Goal: Information Seeking & Learning: Check status

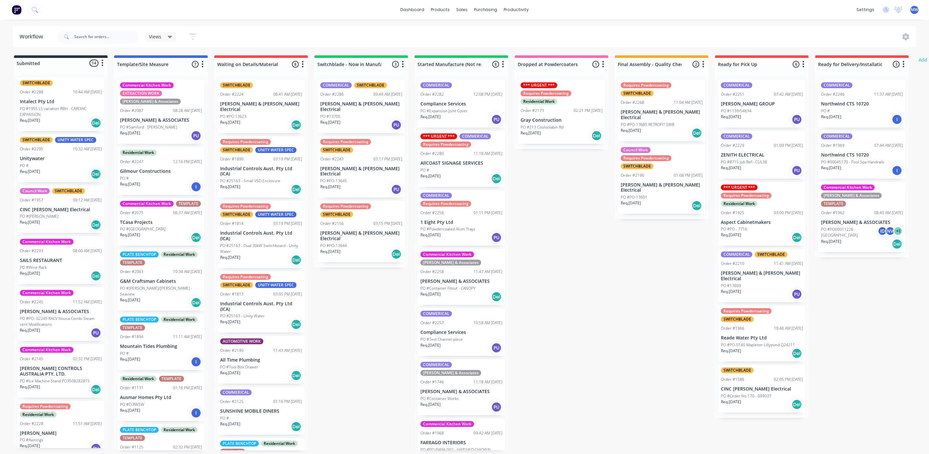
click at [369, 184] on div "Req. [DATE] PU" at bounding box center [361, 189] width 82 height 11
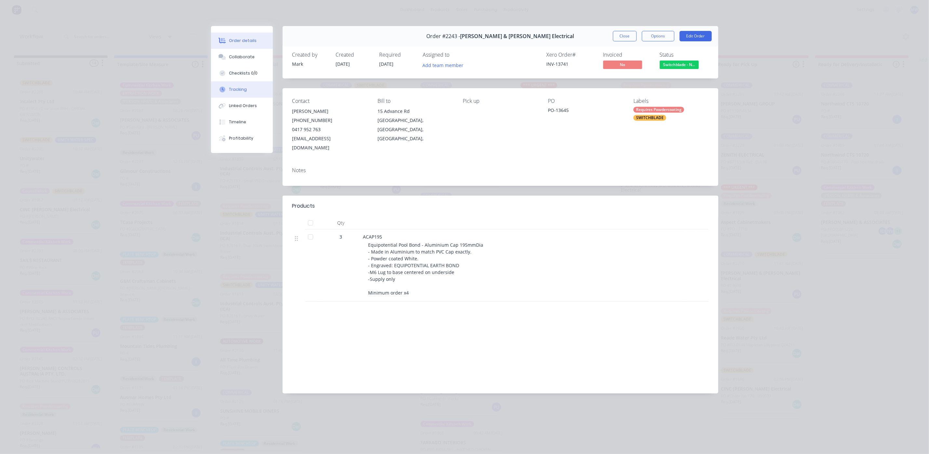
click at [235, 94] on button "Tracking" at bounding box center [242, 89] width 62 height 16
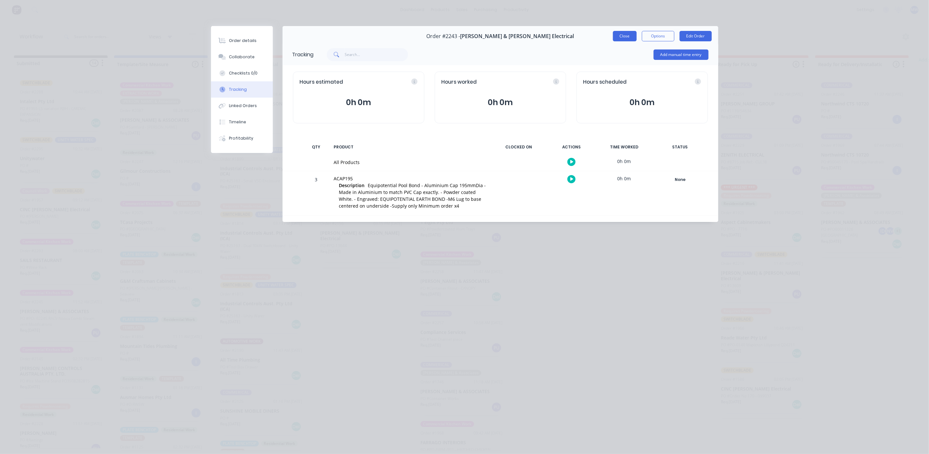
click at [617, 35] on button "Close" at bounding box center [625, 36] width 24 height 10
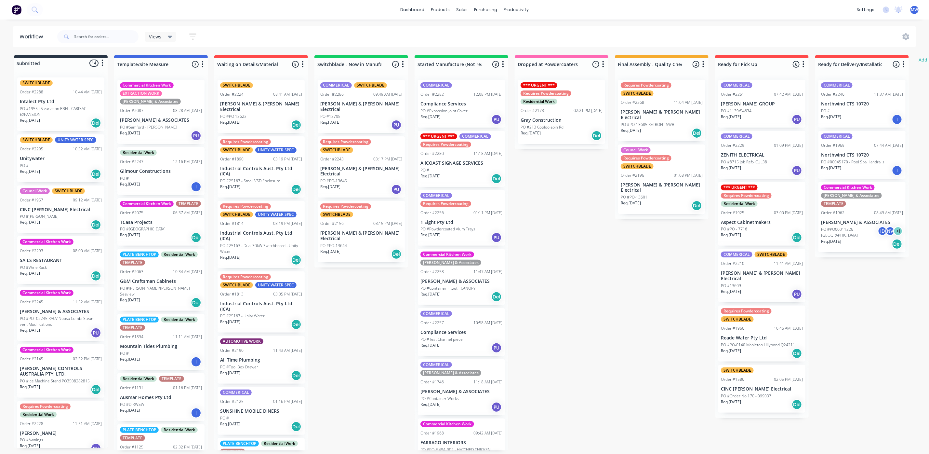
click at [362, 184] on div "Req. [DATE] PU" at bounding box center [361, 189] width 82 height 11
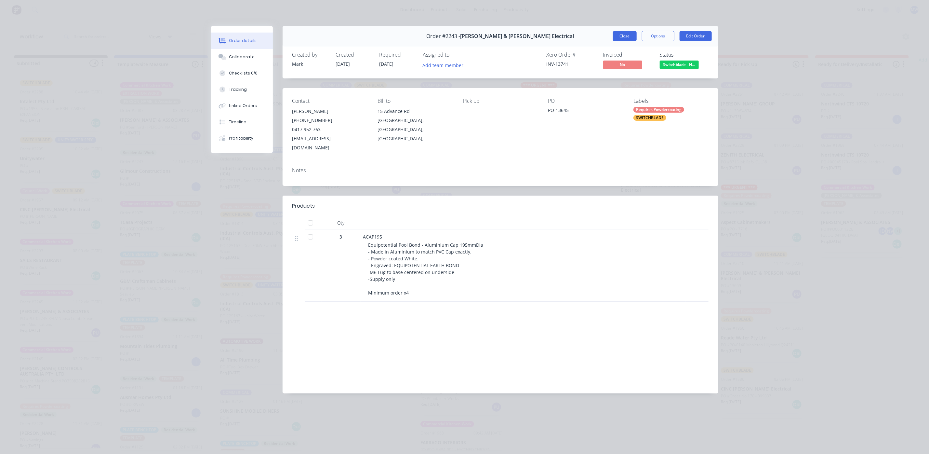
click at [627, 34] on button "Close" at bounding box center [625, 36] width 24 height 10
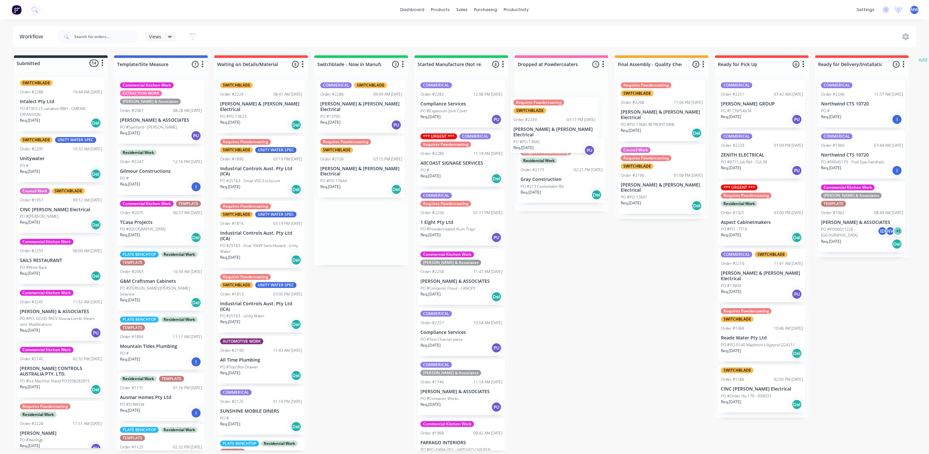
drag, startPoint x: 347, startPoint y: 174, endPoint x: 546, endPoint y: 138, distance: 202.9
click at [546, 138] on div "Submitted 14 Status colour #273444 hex #273444 Save Cancel Summaries Total orde…" at bounding box center [537, 252] width 1085 height 395
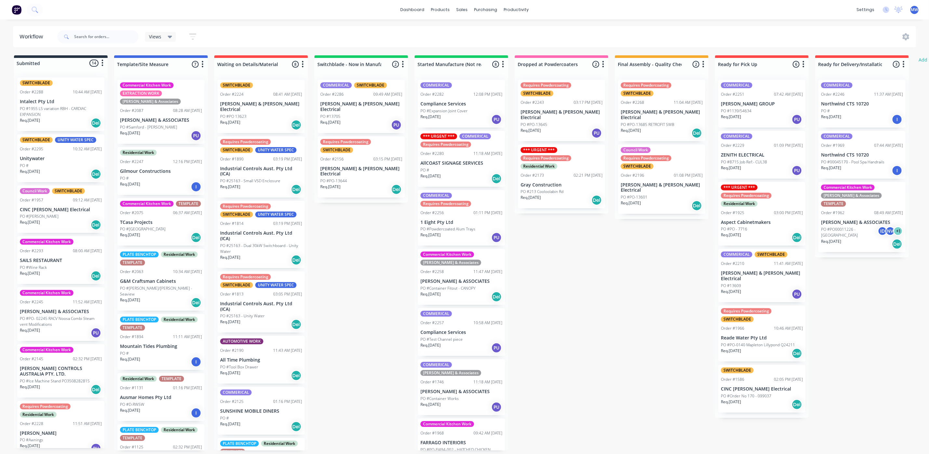
click at [467, 234] on div "Req. [DATE] PU" at bounding box center [462, 237] width 82 height 11
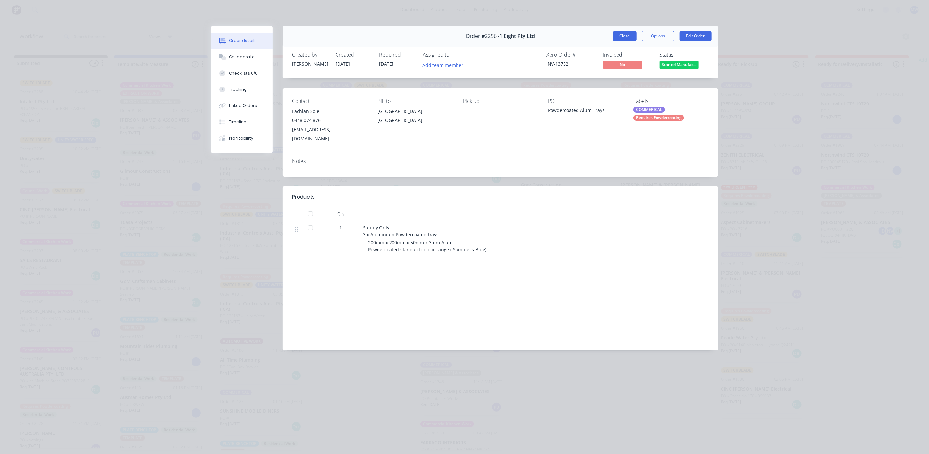
click at [627, 34] on button "Close" at bounding box center [625, 36] width 24 height 10
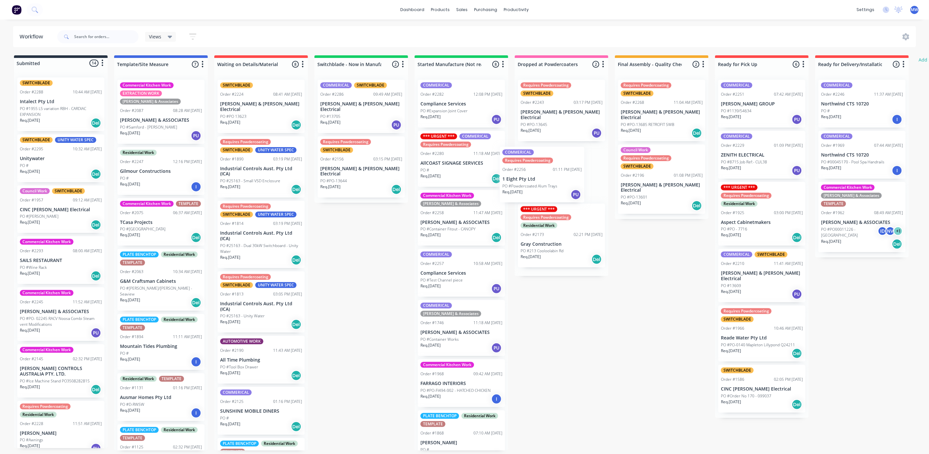
drag, startPoint x: 454, startPoint y: 236, endPoint x: 547, endPoint y: 178, distance: 110.2
click at [547, 178] on div "Submitted 14 Status colour #273444 hex #273444 Save Cancel Summaries Total orde…" at bounding box center [537, 252] width 1085 height 395
click at [557, 122] on div "PO #PO-13645" at bounding box center [562, 125] width 82 height 6
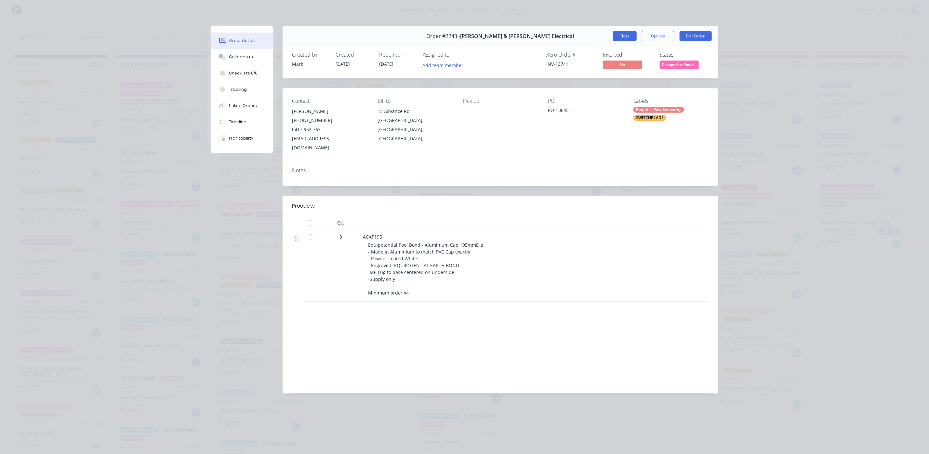
click at [621, 33] on button "Close" at bounding box center [625, 36] width 24 height 10
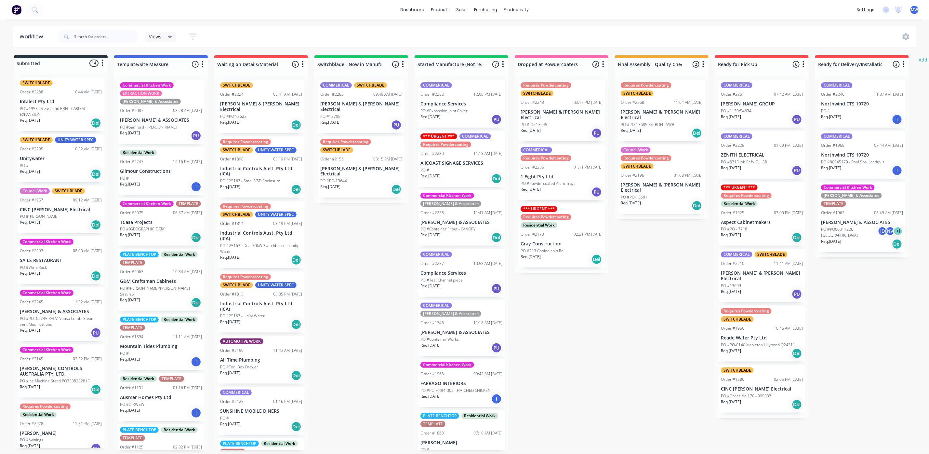
click at [752, 288] on div "Req. [DATE] PU" at bounding box center [762, 293] width 82 height 11
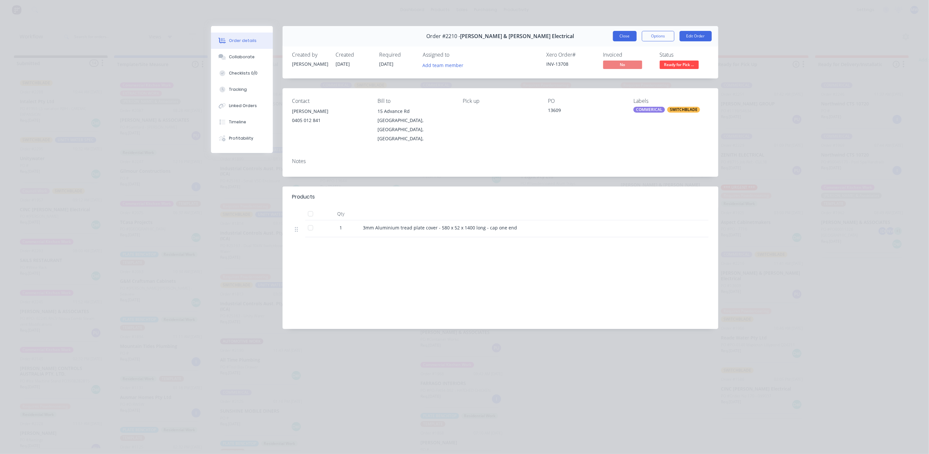
click at [627, 34] on button "Close" at bounding box center [625, 36] width 24 height 10
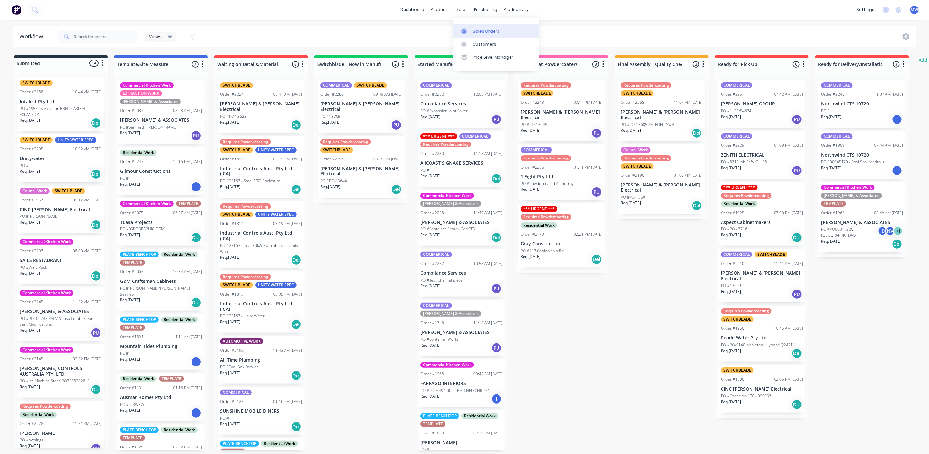
click at [473, 34] on link "Sales Orders" at bounding box center [496, 30] width 86 height 13
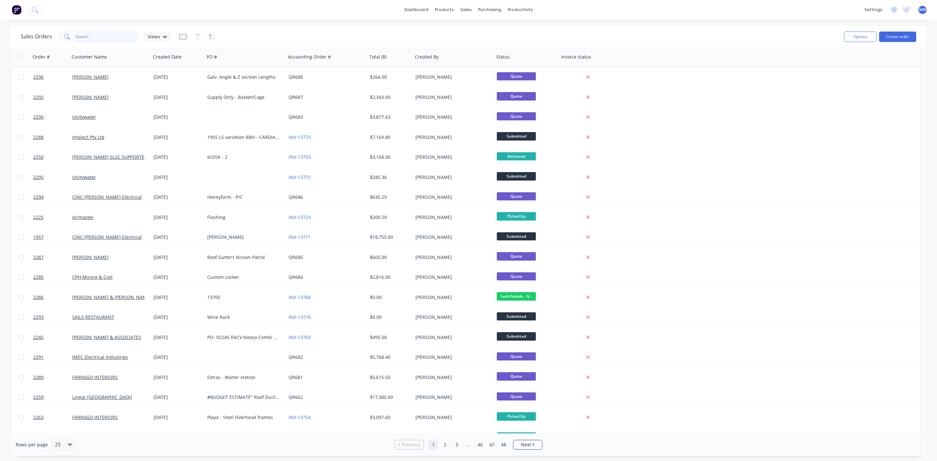
click at [100, 37] on input "text" at bounding box center [106, 36] width 63 height 13
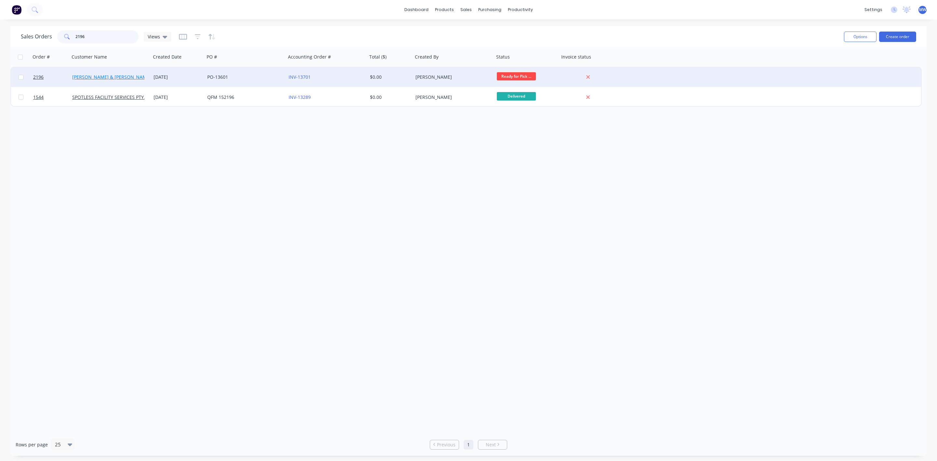
type input "2196"
click at [102, 76] on link "[PERSON_NAME] & [PERSON_NAME] Electrical" at bounding box center [122, 77] width 100 height 6
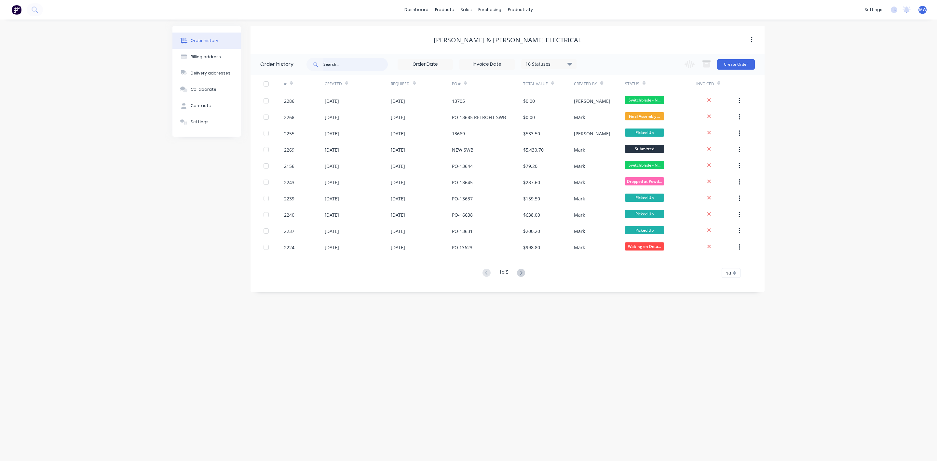
click at [348, 66] on input "text" at bounding box center [355, 64] width 64 height 13
type input "2016"
click at [336, 64] on input "text" at bounding box center [355, 64] width 64 height 13
type input "2196"
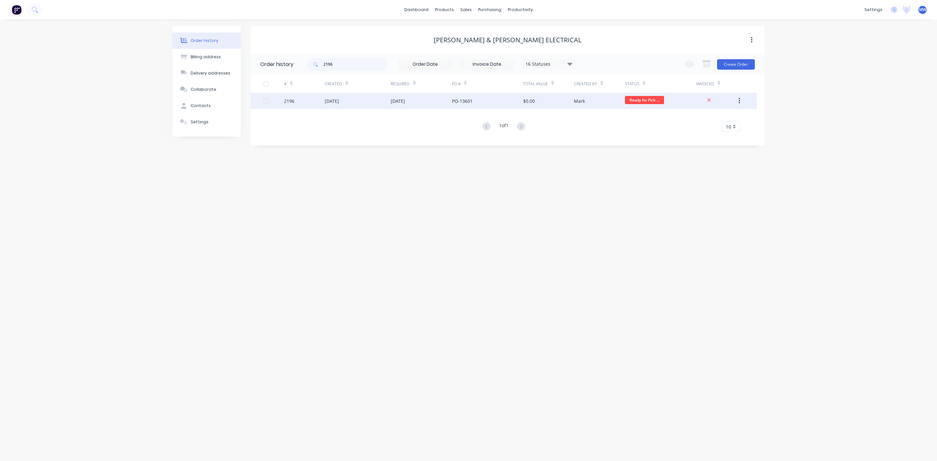
click at [334, 104] on div "[DATE]" at bounding box center [332, 101] width 14 height 7
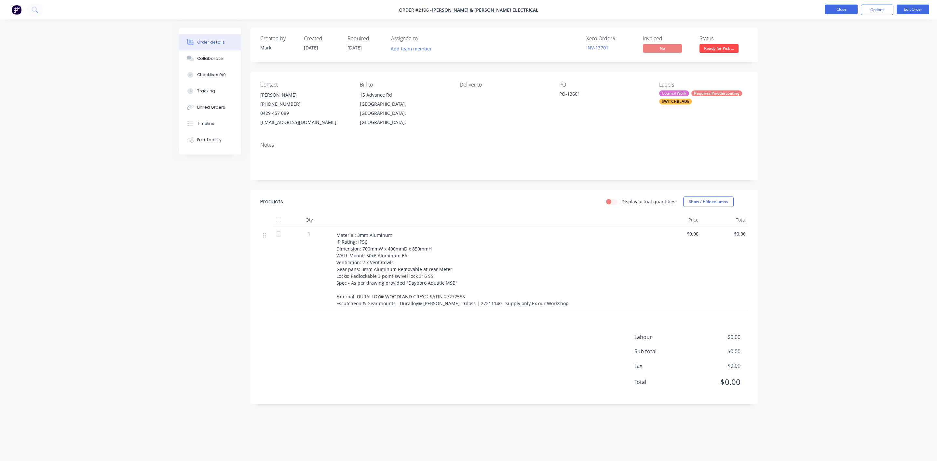
click at [843, 12] on button "Close" at bounding box center [841, 10] width 33 height 10
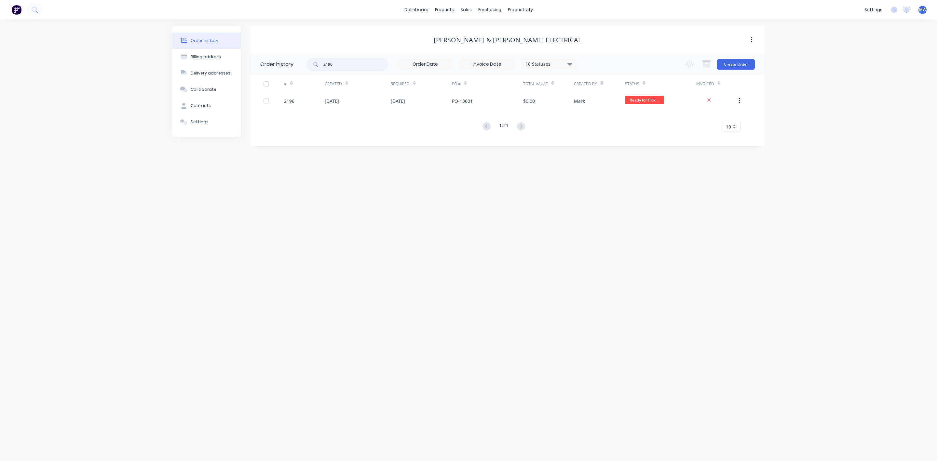
drag, startPoint x: 346, startPoint y: 70, endPoint x: 291, endPoint y: 72, distance: 55.3
click at [291, 72] on header "Order history 2196 16 Statuses Invoice Status Invoiced Not Invoiced Partial Ord…" at bounding box center [507, 64] width 514 height 21
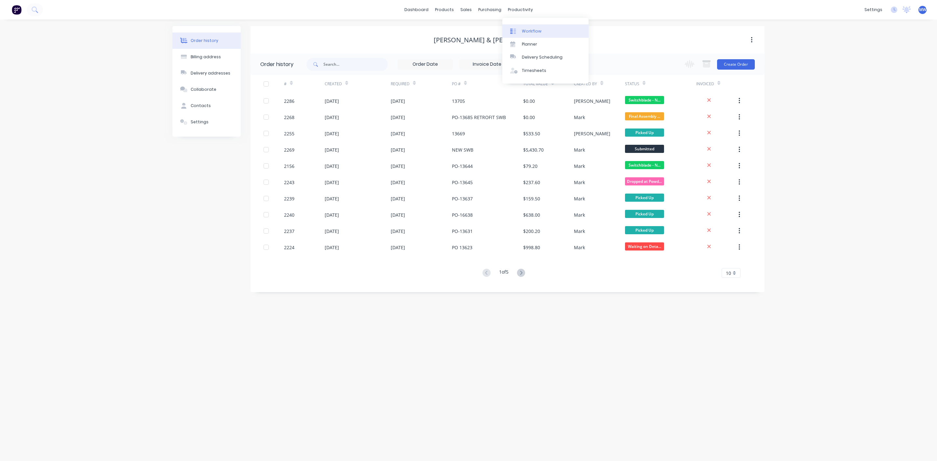
click at [522, 32] on div "Workflow" at bounding box center [532, 31] width 20 height 6
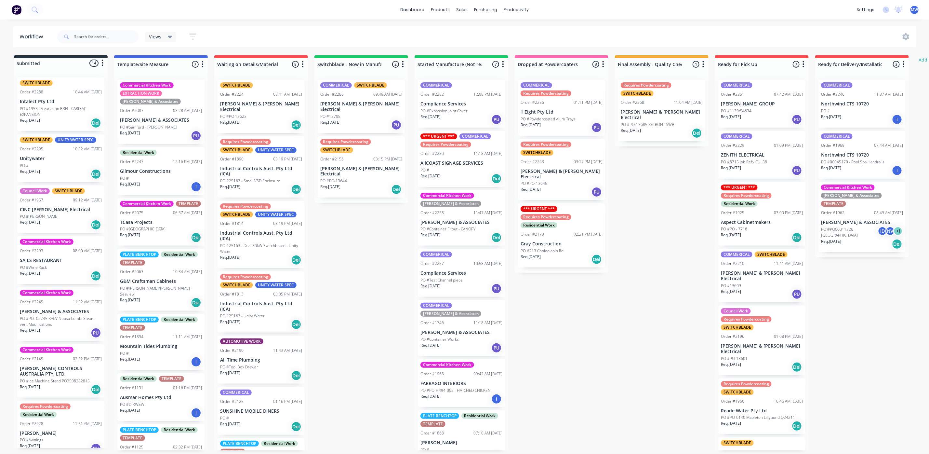
click at [557, 181] on div "PO #PO-13645" at bounding box center [562, 184] width 82 height 6
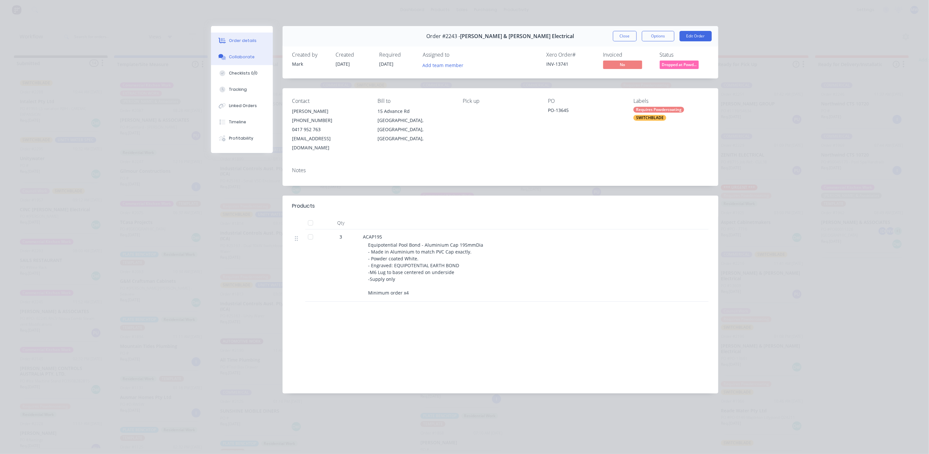
click at [248, 56] on div "Collaborate" at bounding box center [242, 57] width 26 height 6
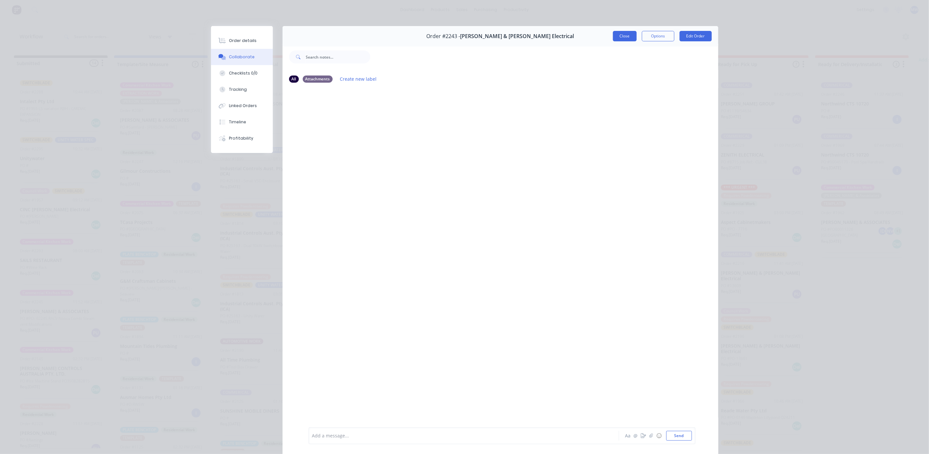
click at [613, 37] on button "Close" at bounding box center [625, 36] width 24 height 10
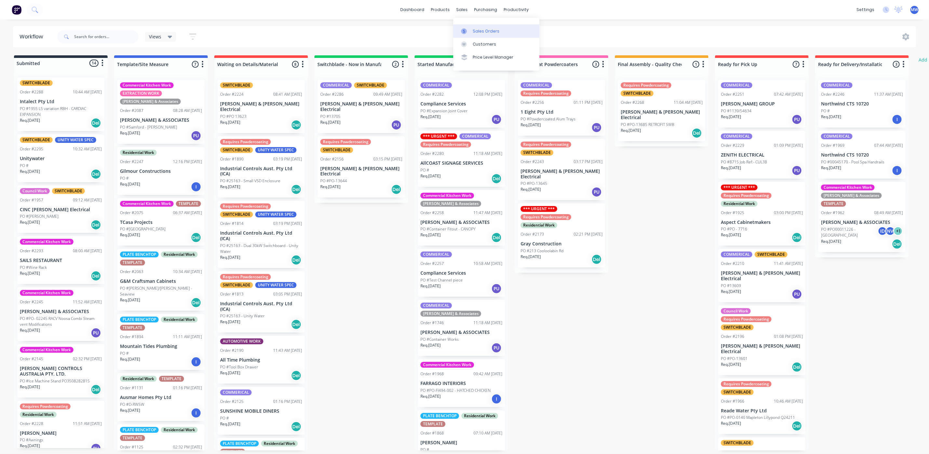
click at [471, 31] on div at bounding box center [466, 31] width 10 height 6
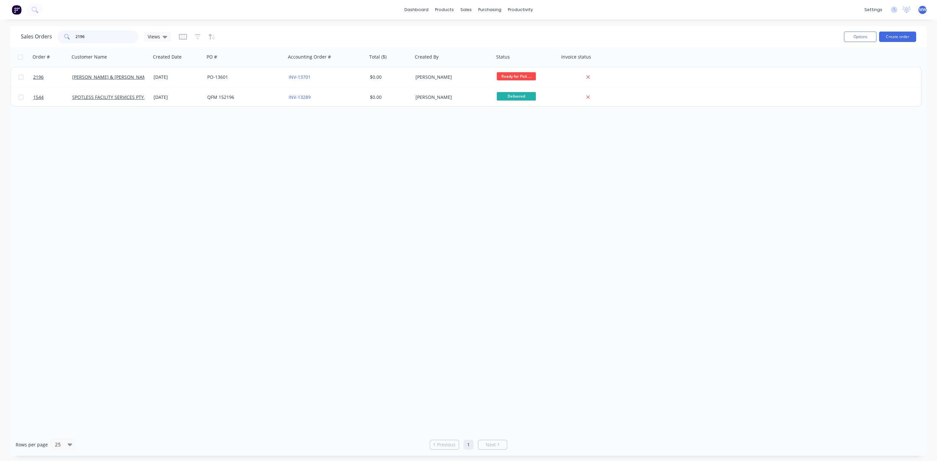
drag, startPoint x: 109, startPoint y: 40, endPoint x: 0, endPoint y: 29, distance: 109.2
click at [0, 29] on div "Sales Orders 2196 Views Options Create order Order # Customer Name Created Date…" at bounding box center [468, 241] width 937 height 430
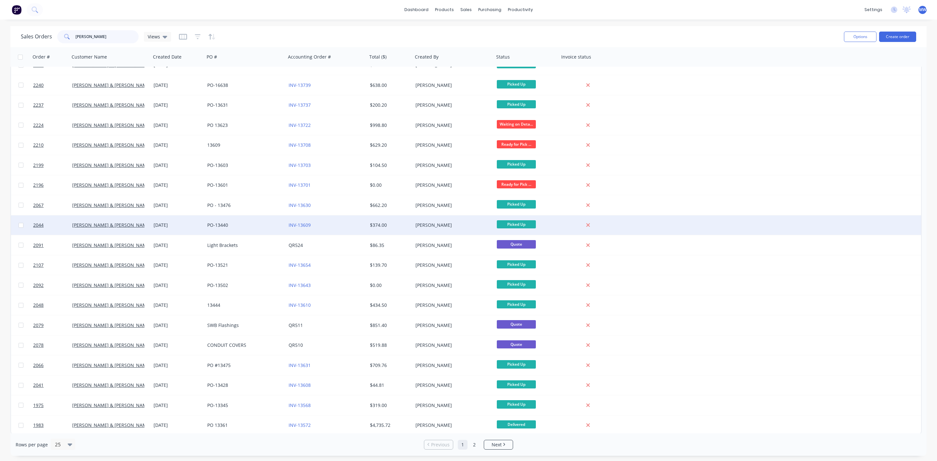
scroll to position [133, 0]
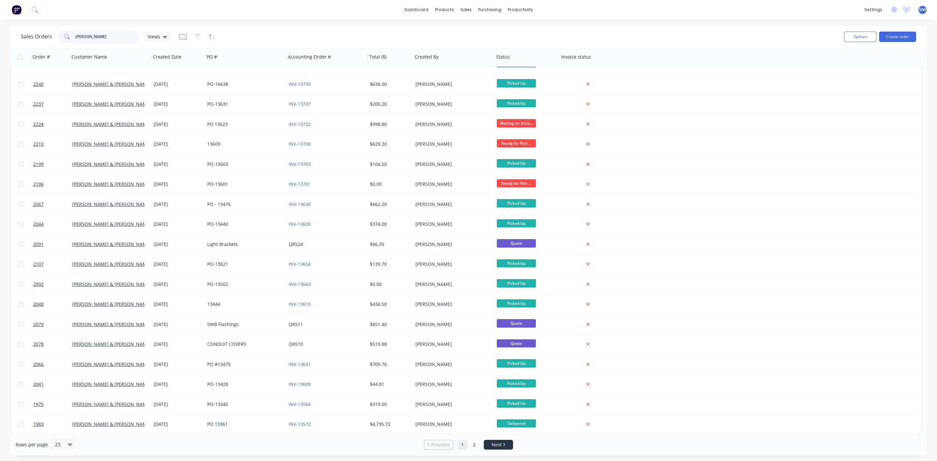
type input "[PERSON_NAME]"
click at [489, 440] on li "Next" at bounding box center [498, 445] width 29 height 10
click at [504, 445] on icon "Next page" at bounding box center [504, 444] width 2 height 3
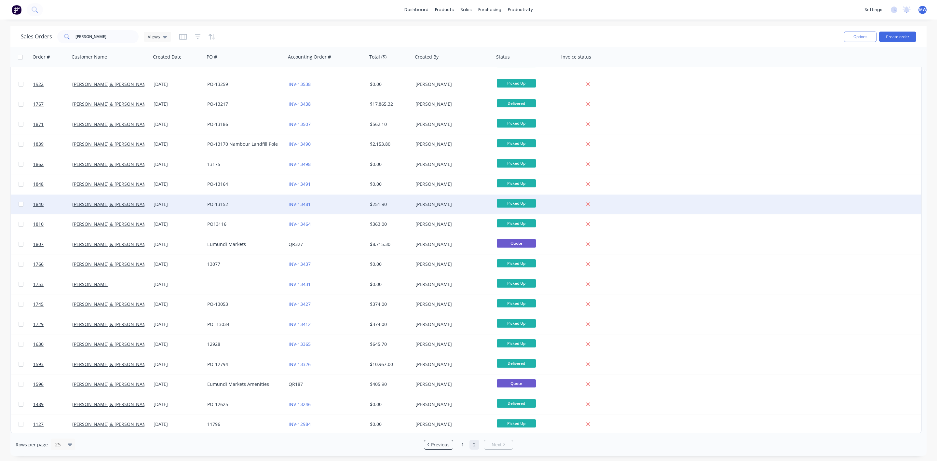
click at [212, 201] on div "PO-13152" at bounding box center [243, 204] width 72 height 7
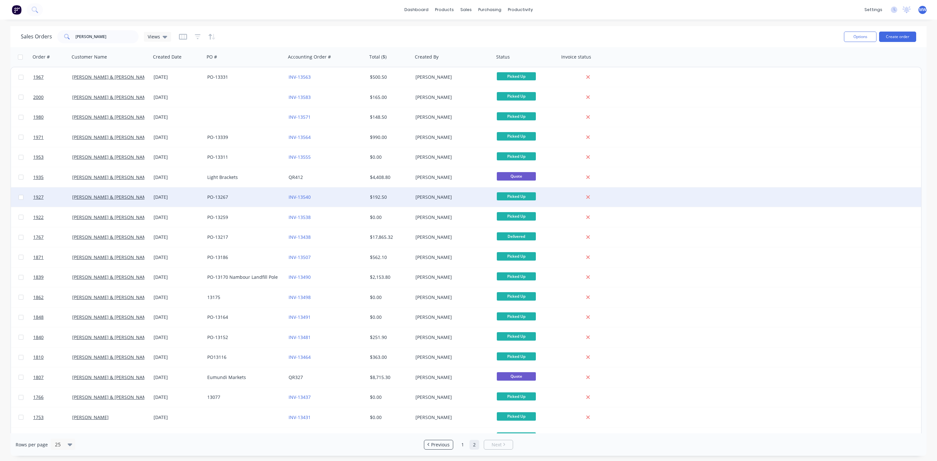
click at [224, 196] on div "PO-13267" at bounding box center [243, 197] width 72 height 7
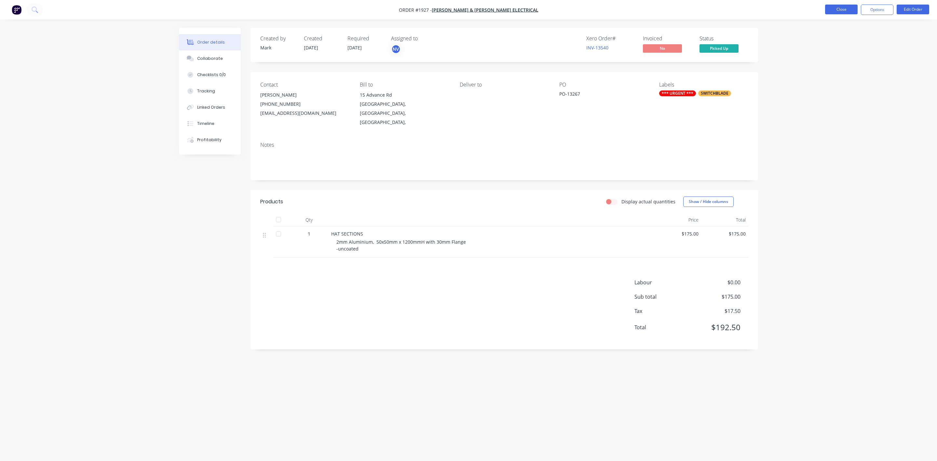
click at [839, 11] on button "Close" at bounding box center [841, 10] width 33 height 10
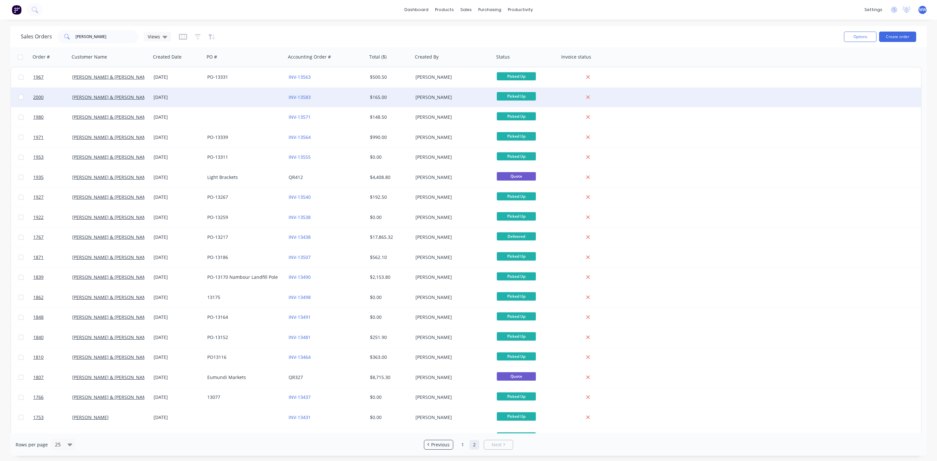
click at [212, 94] on div at bounding box center [245, 97] width 81 height 20
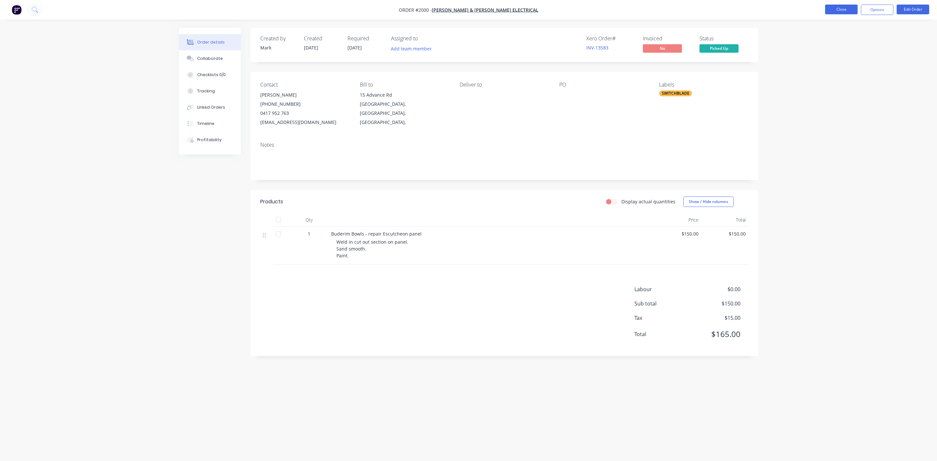
click at [852, 8] on button "Close" at bounding box center [841, 10] width 33 height 10
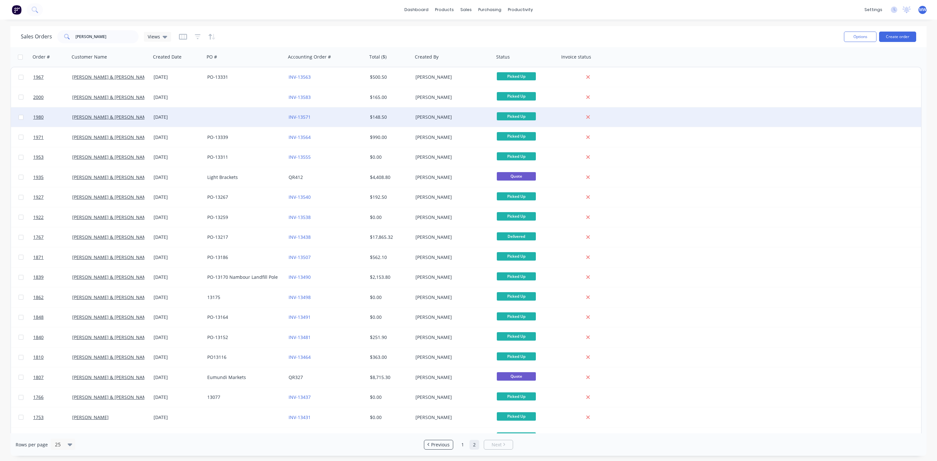
click at [179, 117] on div "[DATE]" at bounding box center [178, 117] width 48 height 7
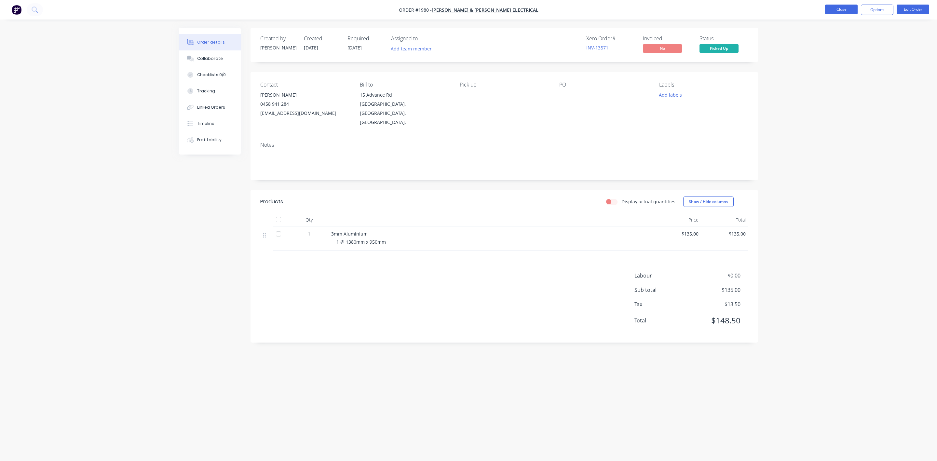
click at [842, 11] on button "Close" at bounding box center [841, 10] width 33 height 10
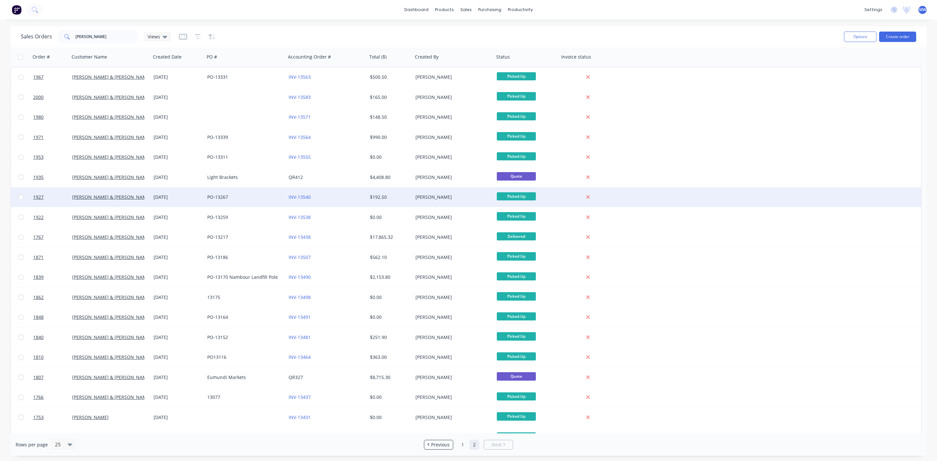
click at [216, 196] on div "PO-13267" at bounding box center [243, 197] width 72 height 7
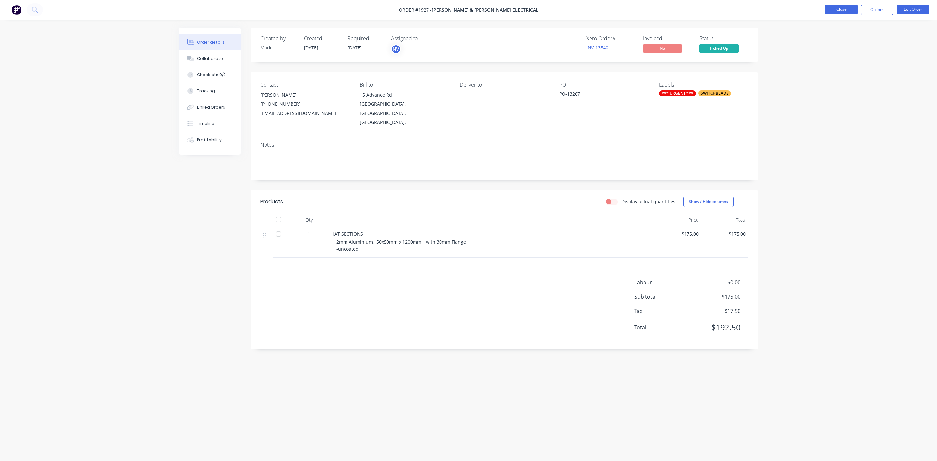
click at [839, 12] on button "Close" at bounding box center [841, 10] width 33 height 10
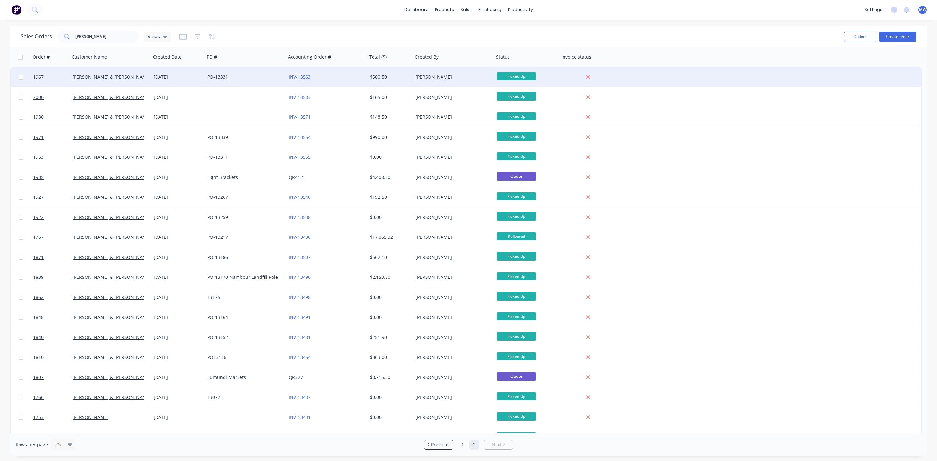
click at [221, 77] on div "PO-13331" at bounding box center [243, 77] width 72 height 7
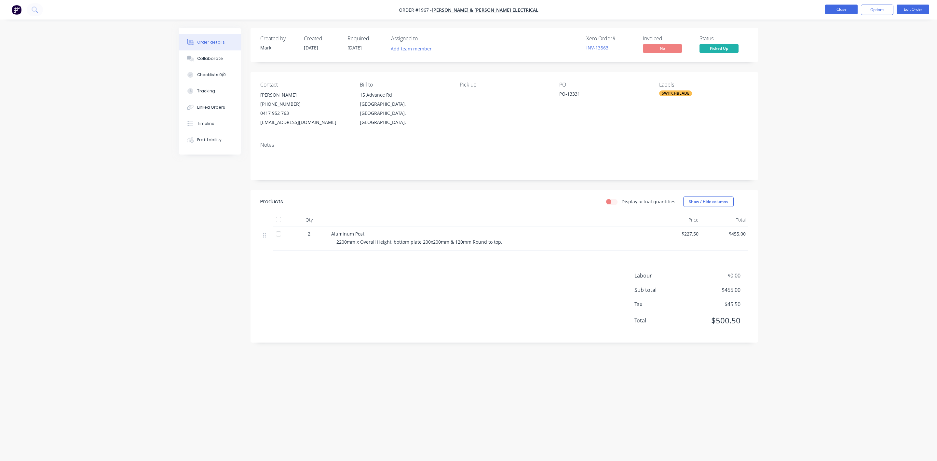
click at [838, 7] on button "Close" at bounding box center [841, 10] width 33 height 10
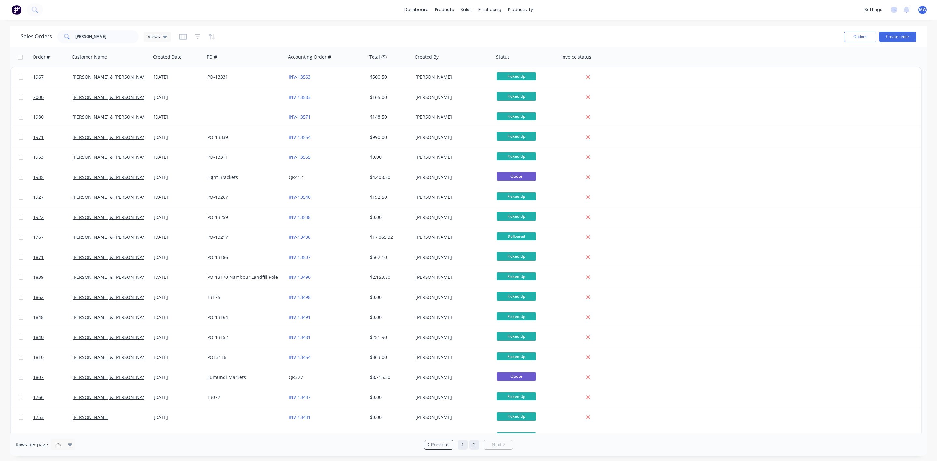
click at [462, 440] on link "1" at bounding box center [463, 445] width 10 height 10
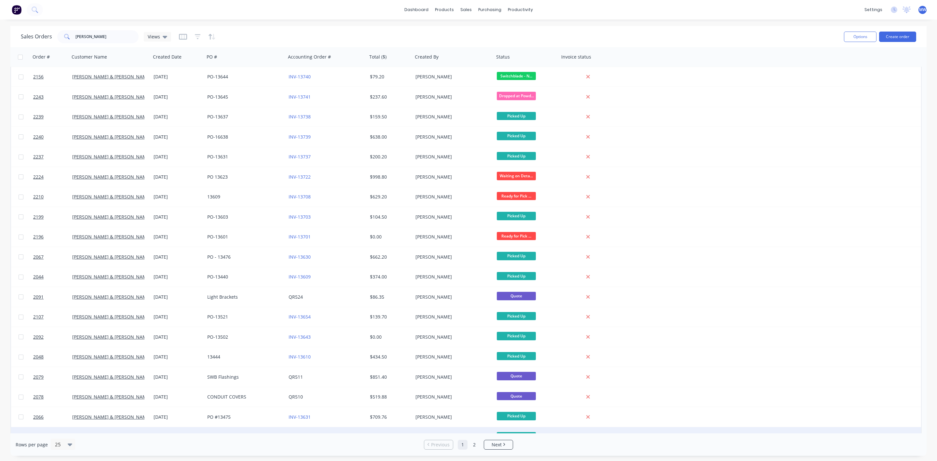
scroll to position [133, 0]
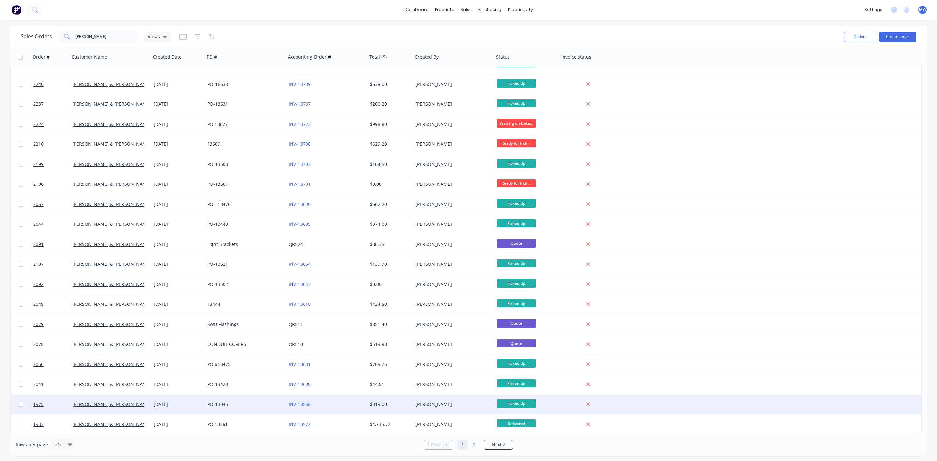
click at [221, 401] on div "PO-13345" at bounding box center [243, 404] width 72 height 7
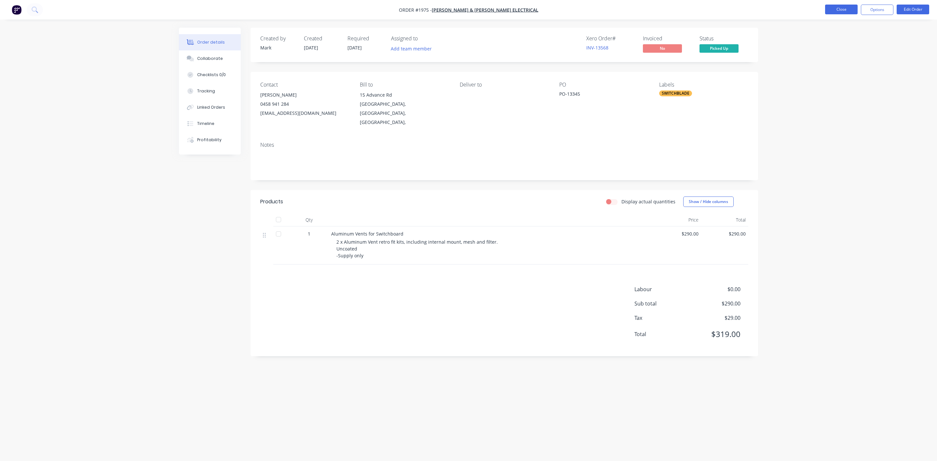
click at [841, 12] on button "Close" at bounding box center [841, 10] width 33 height 10
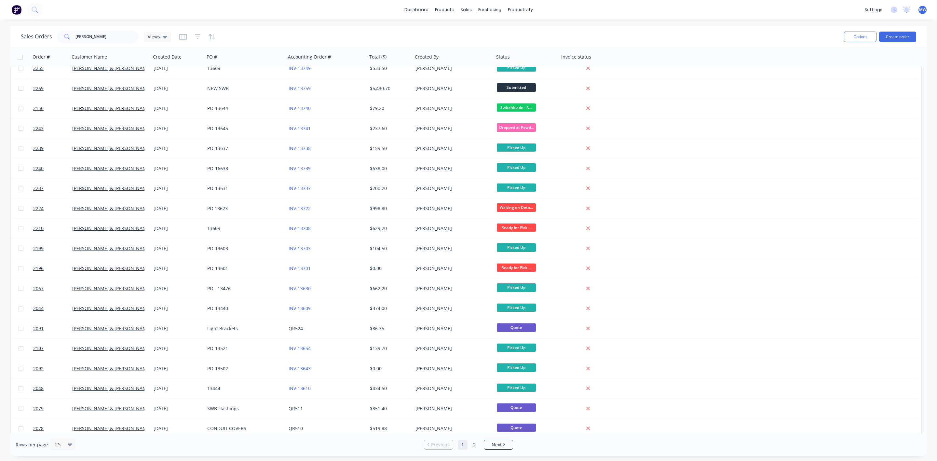
scroll to position [133, 0]
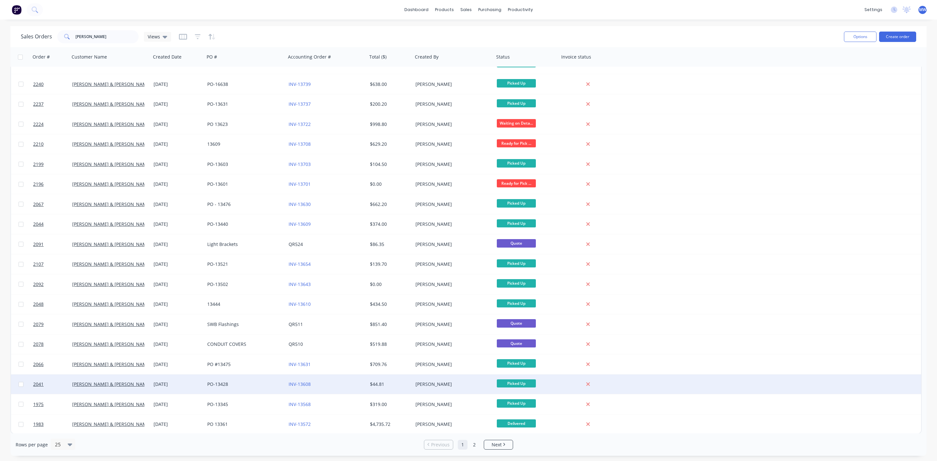
click at [208, 385] on div "PO-13428" at bounding box center [243, 384] width 72 height 7
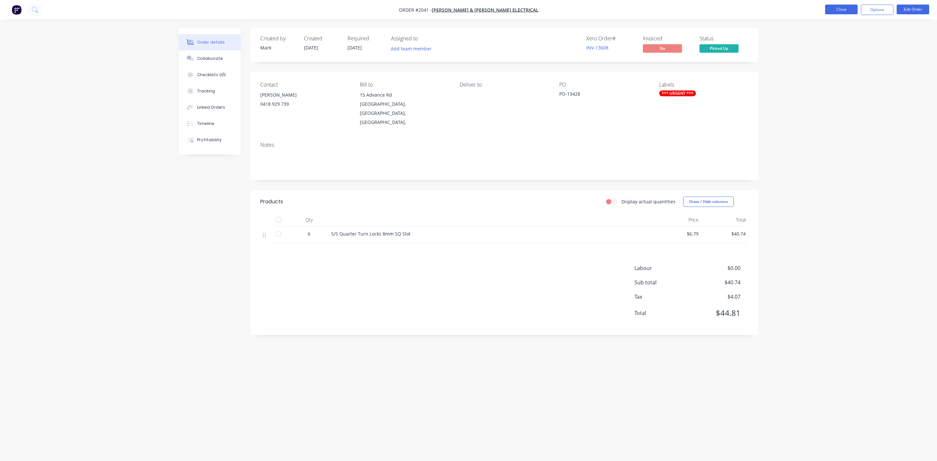
click at [833, 8] on button "Close" at bounding box center [841, 10] width 33 height 10
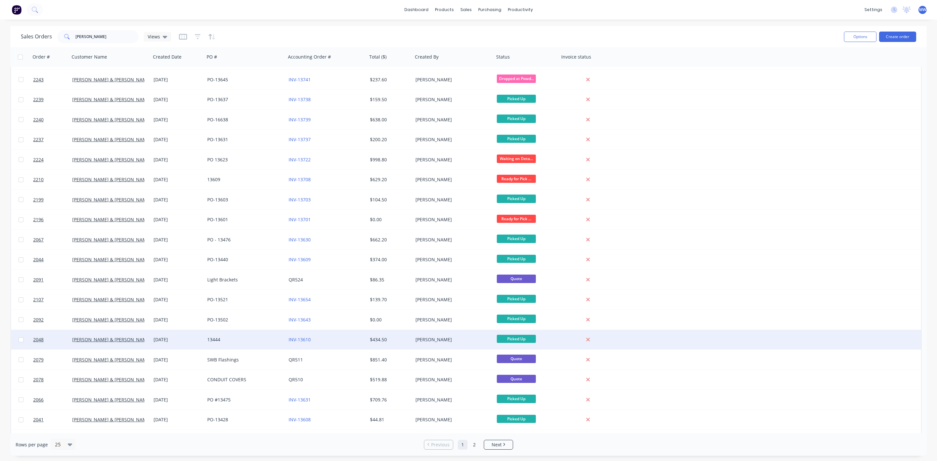
scroll to position [133, 0]
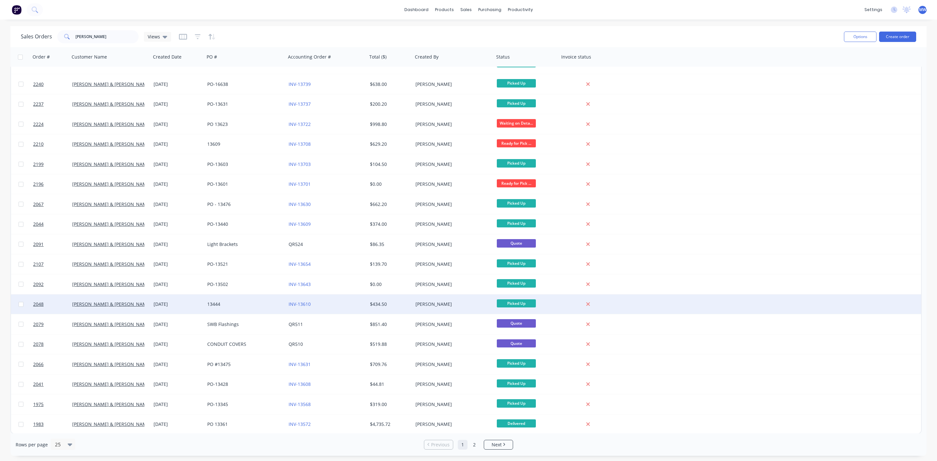
click at [211, 302] on div "13444" at bounding box center [243, 304] width 72 height 7
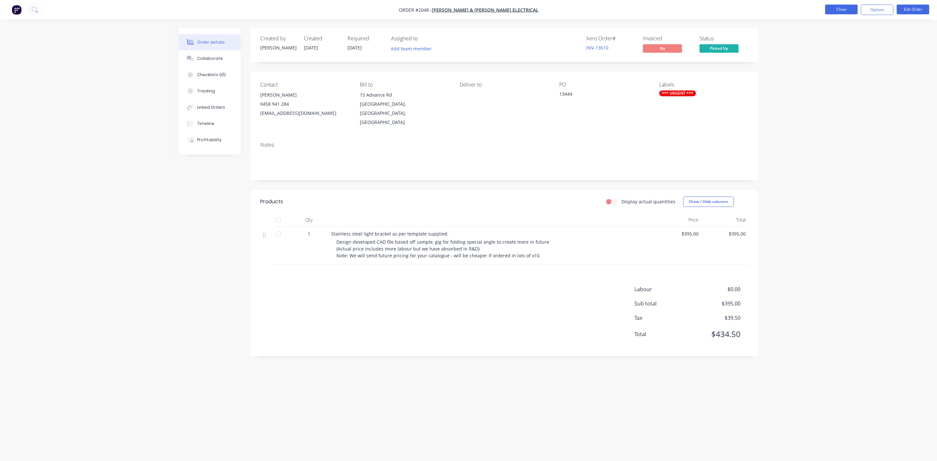
click at [836, 12] on button "Close" at bounding box center [841, 10] width 33 height 10
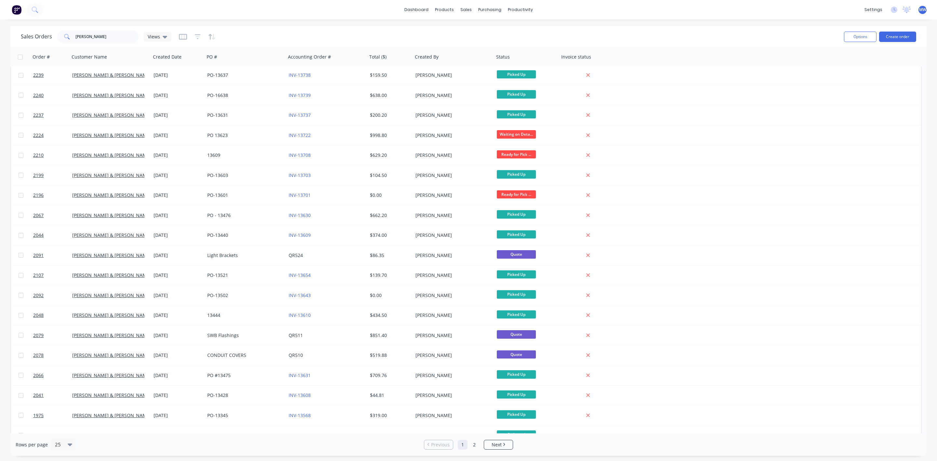
scroll to position [133, 0]
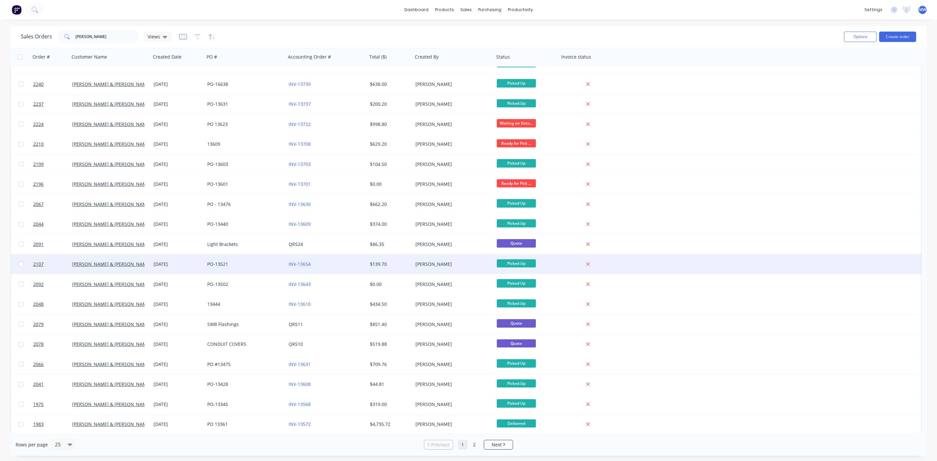
click at [234, 263] on div "PO-13521" at bounding box center [243, 264] width 72 height 7
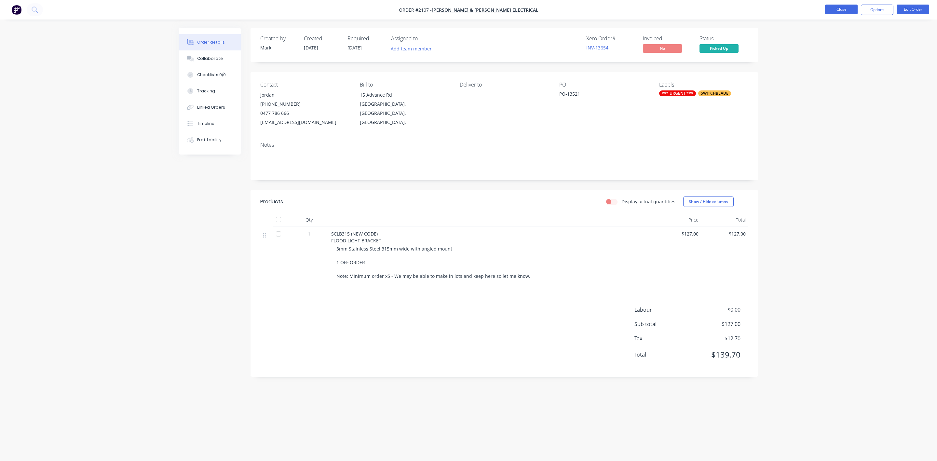
click at [843, 11] on button "Close" at bounding box center [841, 10] width 33 height 10
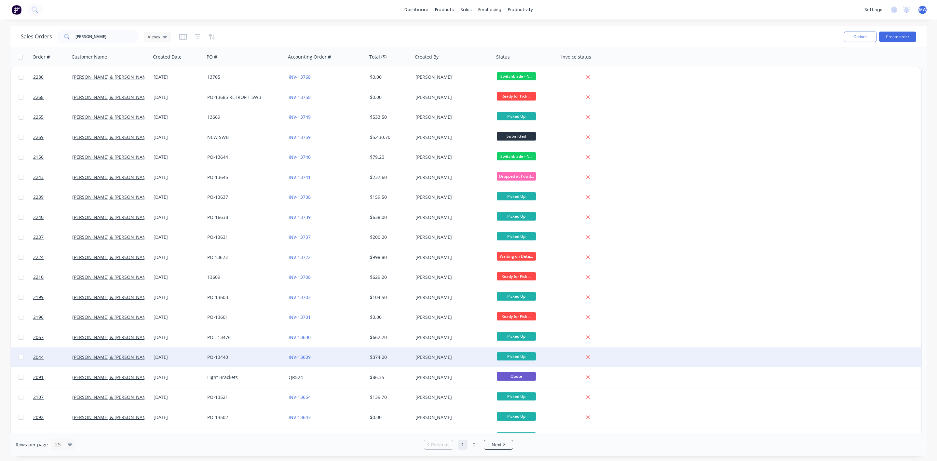
scroll to position [133, 0]
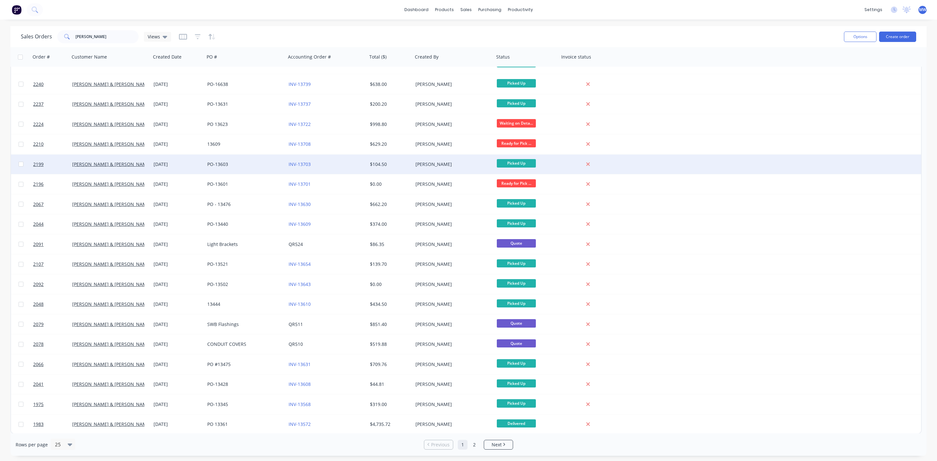
click at [263, 168] on div "PO-13603" at bounding box center [245, 164] width 81 height 20
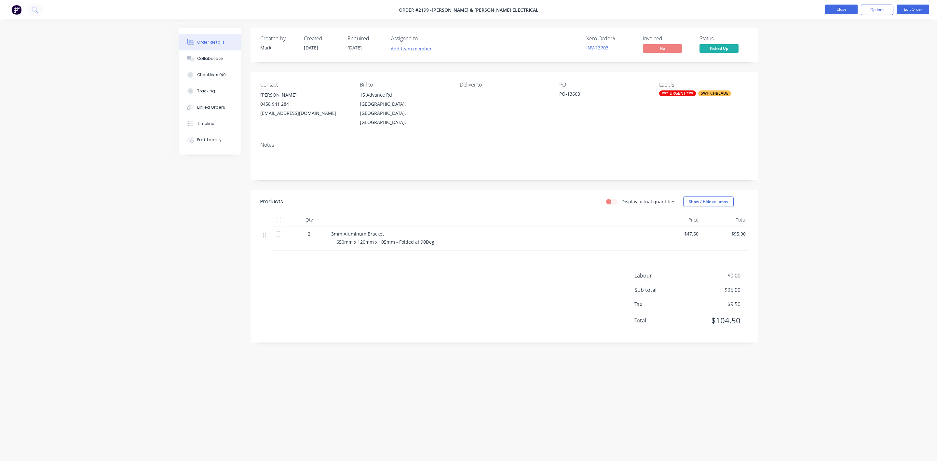
click at [839, 9] on button "Close" at bounding box center [841, 10] width 33 height 10
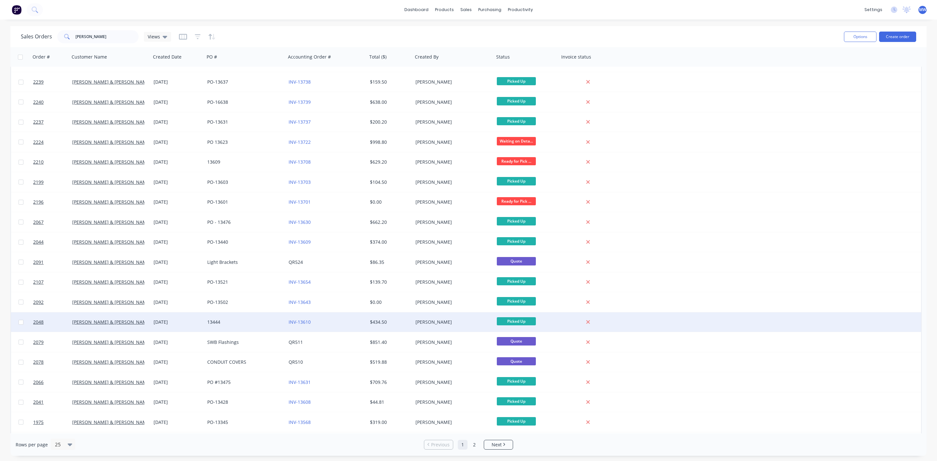
scroll to position [133, 0]
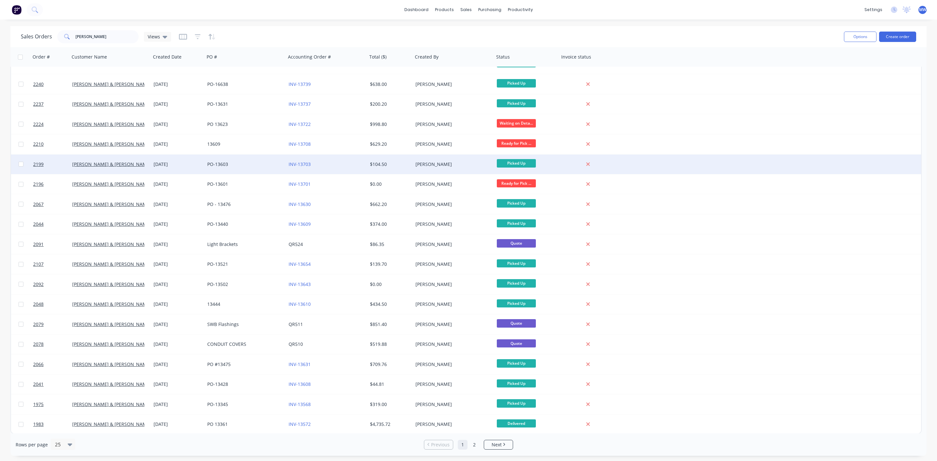
click at [230, 162] on div "PO-13603" at bounding box center [243, 164] width 72 height 7
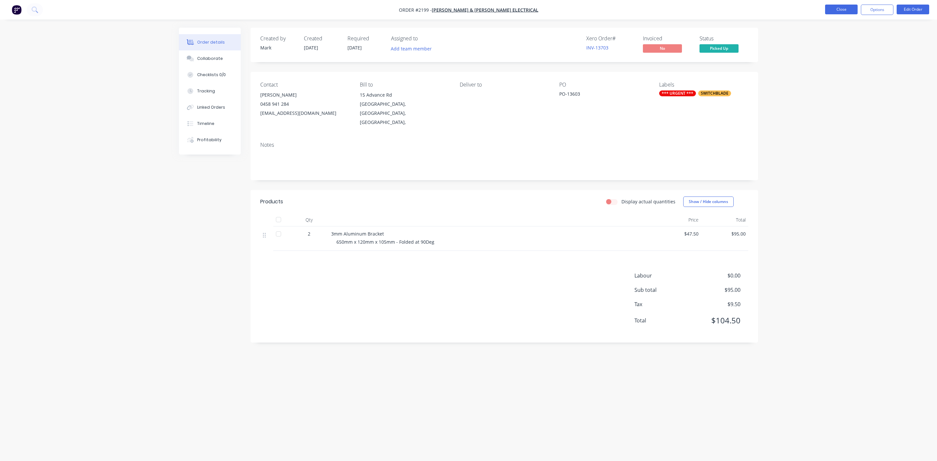
click at [852, 6] on button "Close" at bounding box center [841, 10] width 33 height 10
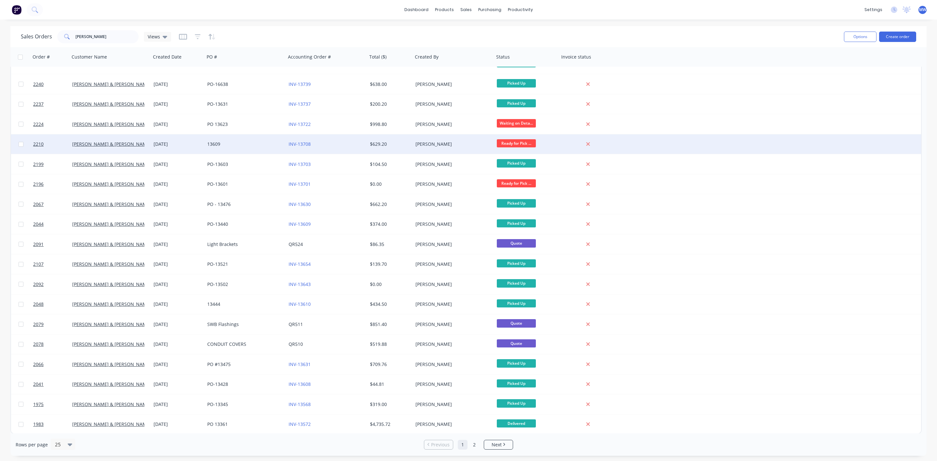
scroll to position [84, 0]
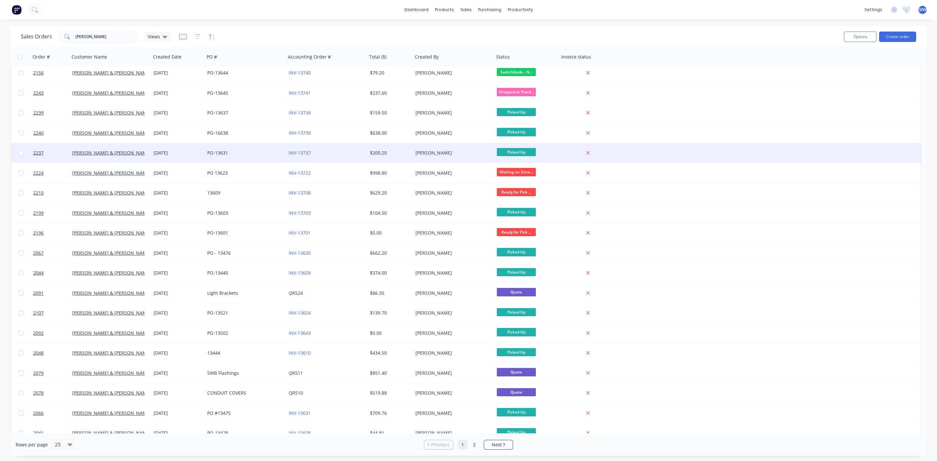
click at [245, 152] on div "PO-13631" at bounding box center [243, 153] width 72 height 7
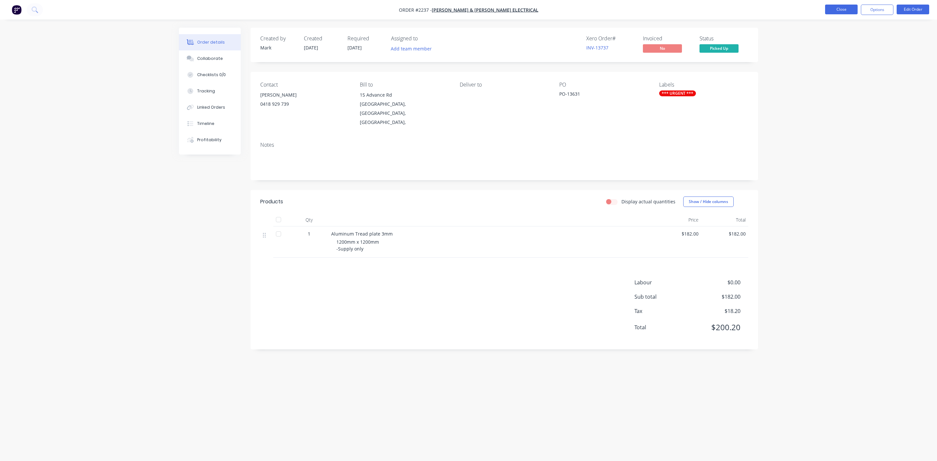
click at [834, 12] on button "Close" at bounding box center [841, 10] width 33 height 10
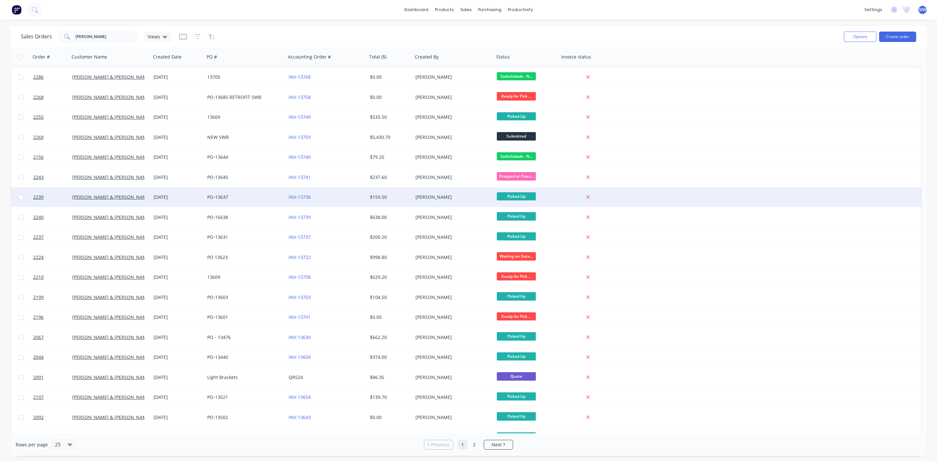
click at [220, 199] on div "PO-13637" at bounding box center [243, 197] width 72 height 7
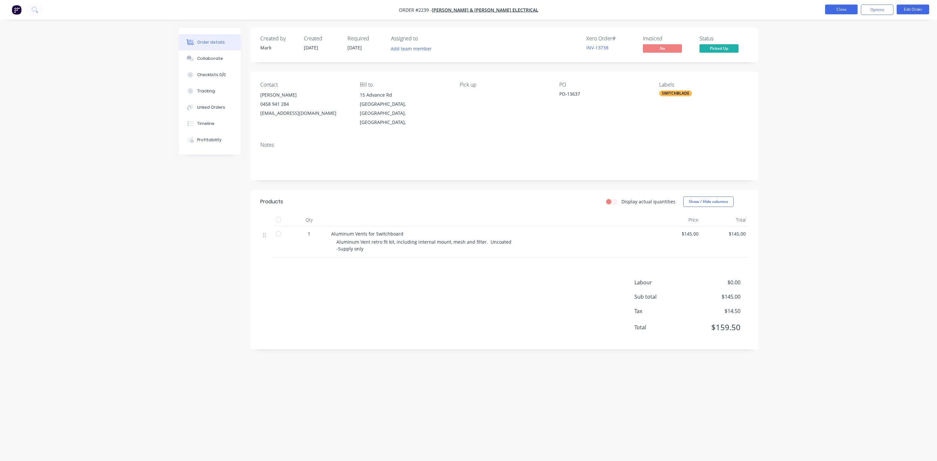
click at [833, 9] on button "Close" at bounding box center [841, 10] width 33 height 10
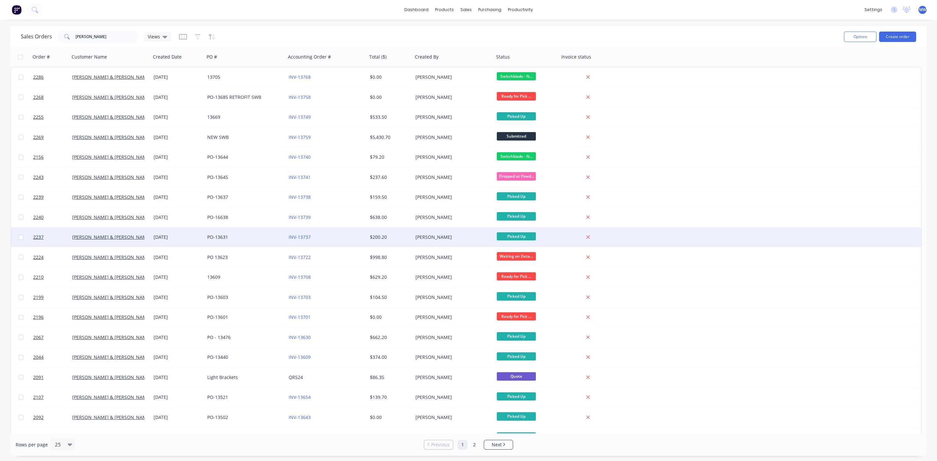
click at [235, 241] on div "PO-13631" at bounding box center [245, 237] width 81 height 20
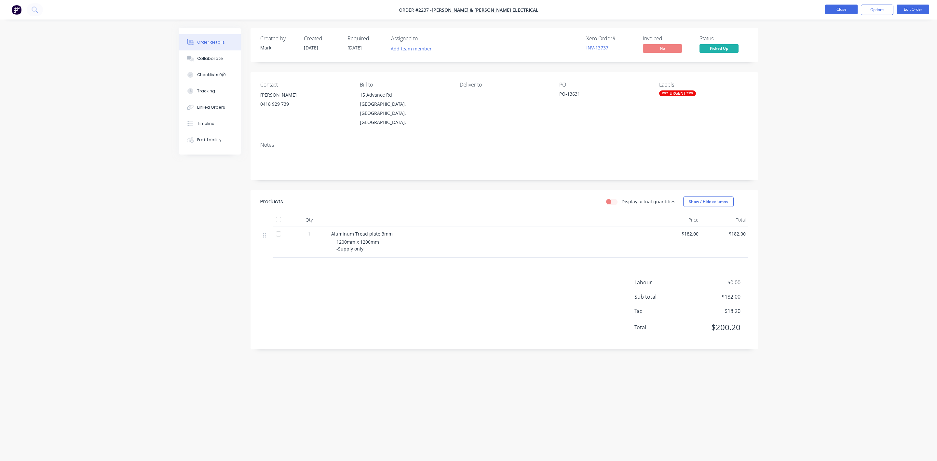
click at [830, 10] on button "Close" at bounding box center [841, 10] width 33 height 10
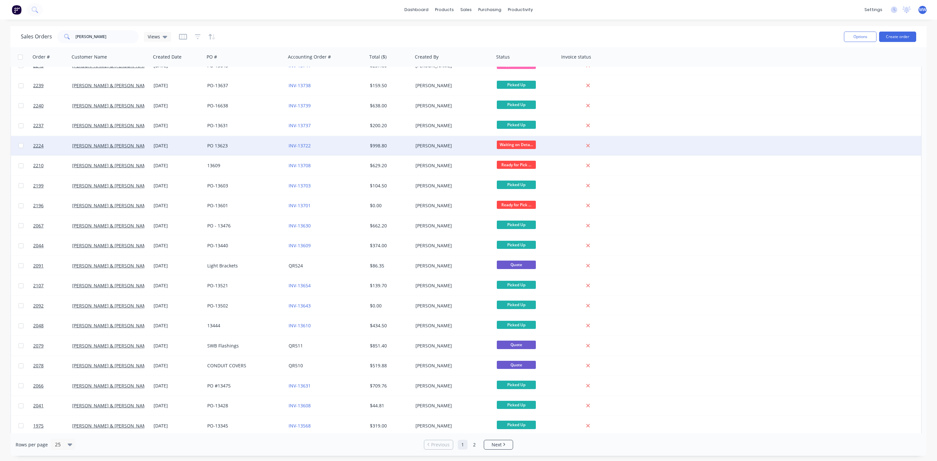
scroll to position [133, 0]
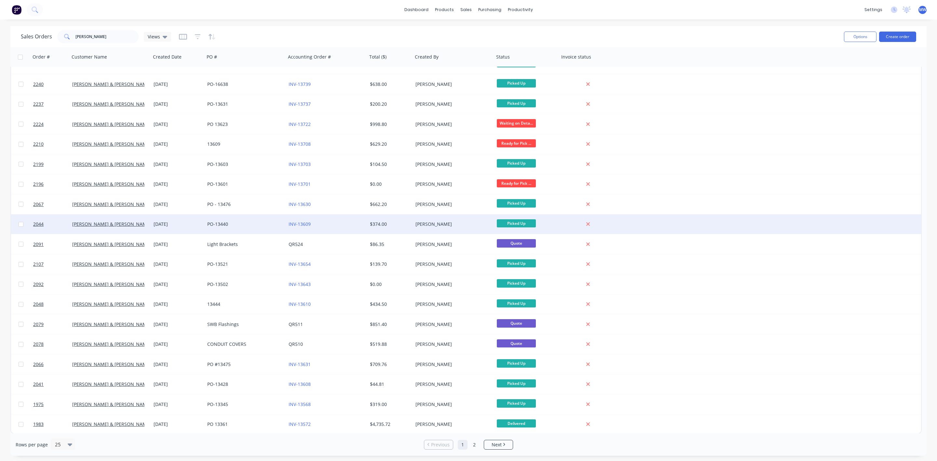
click at [227, 222] on div "PO-13440" at bounding box center [243, 224] width 72 height 7
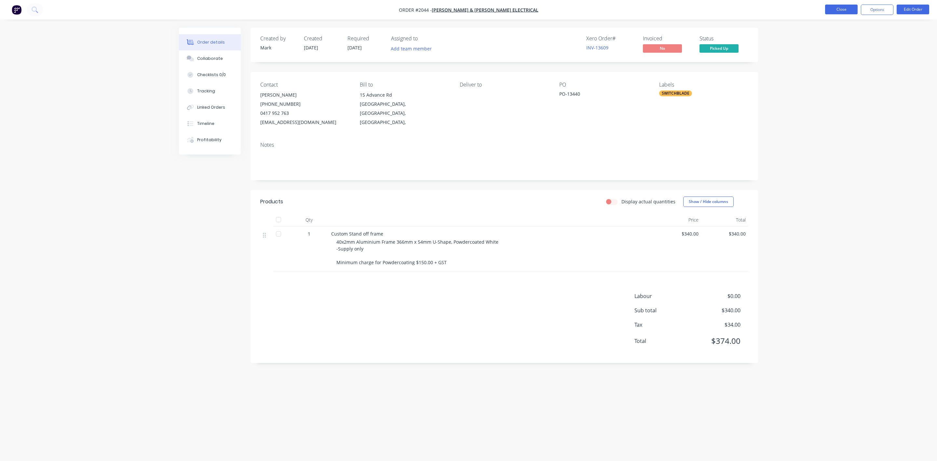
click at [838, 13] on button "Close" at bounding box center [841, 10] width 33 height 10
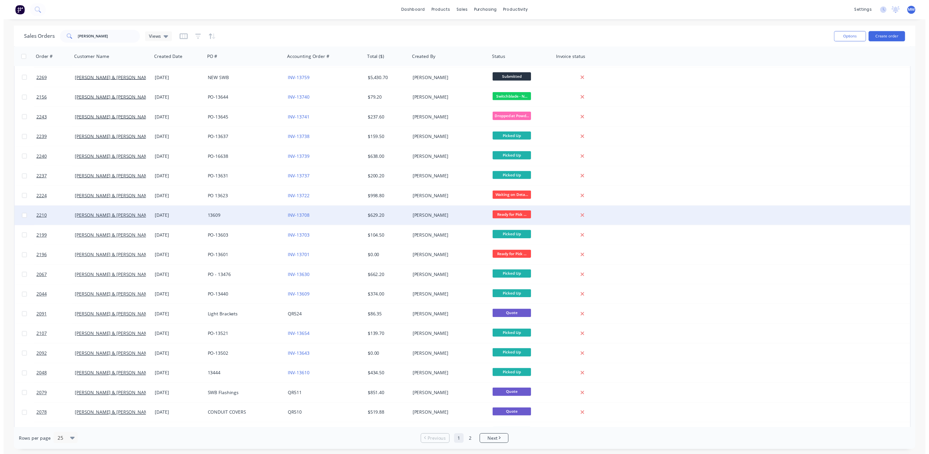
scroll to position [133, 0]
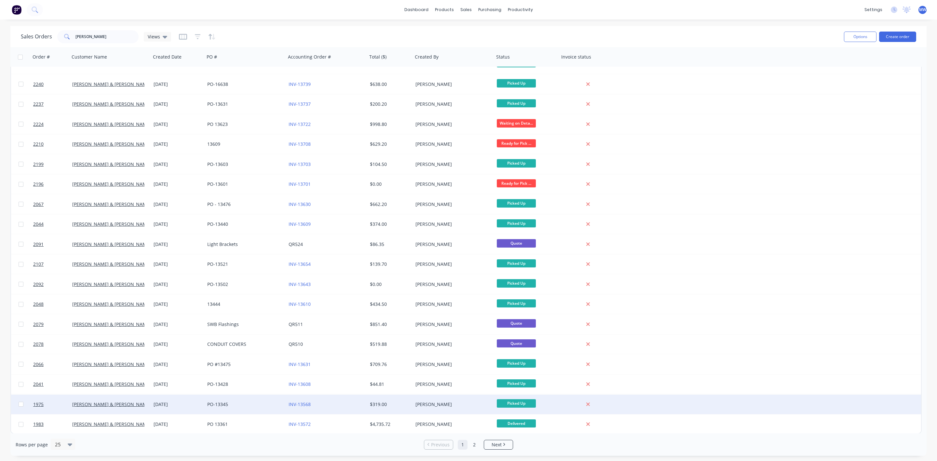
click at [218, 405] on div "PO-13345" at bounding box center [243, 404] width 72 height 7
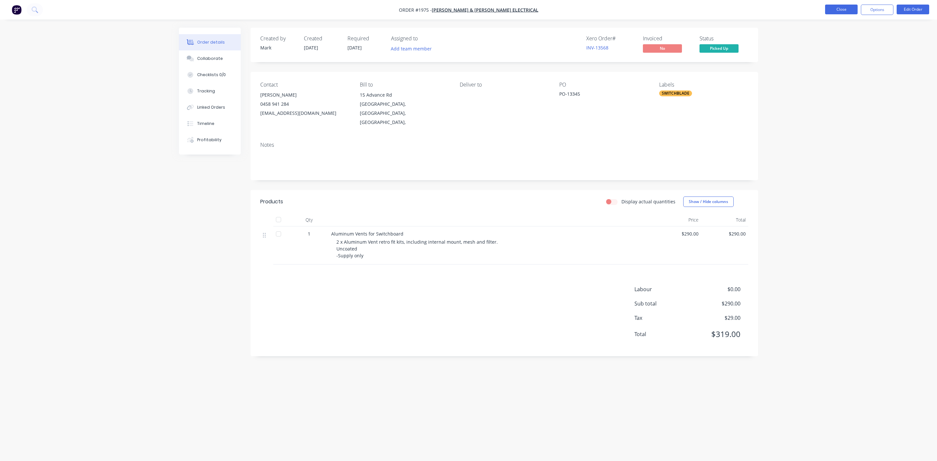
click at [832, 8] on button "Close" at bounding box center [841, 10] width 33 height 10
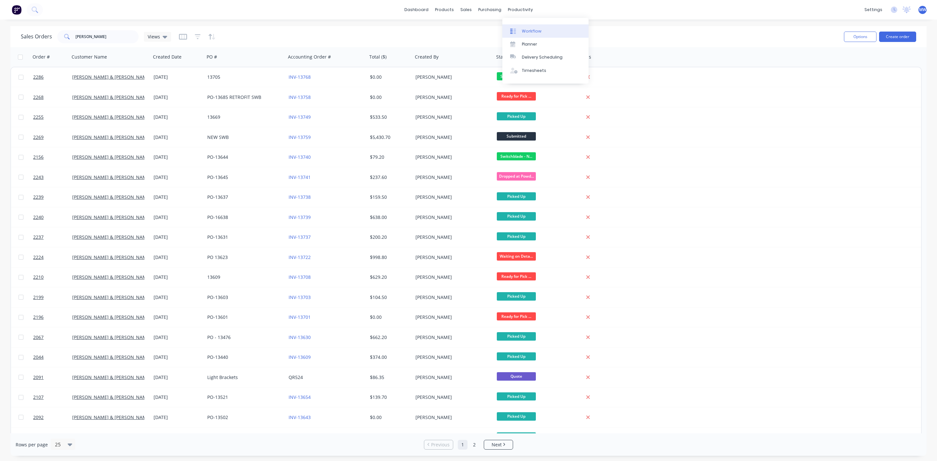
click at [525, 26] on link "Workflow" at bounding box center [545, 30] width 86 height 13
